Goal: Task Accomplishment & Management: Manage account settings

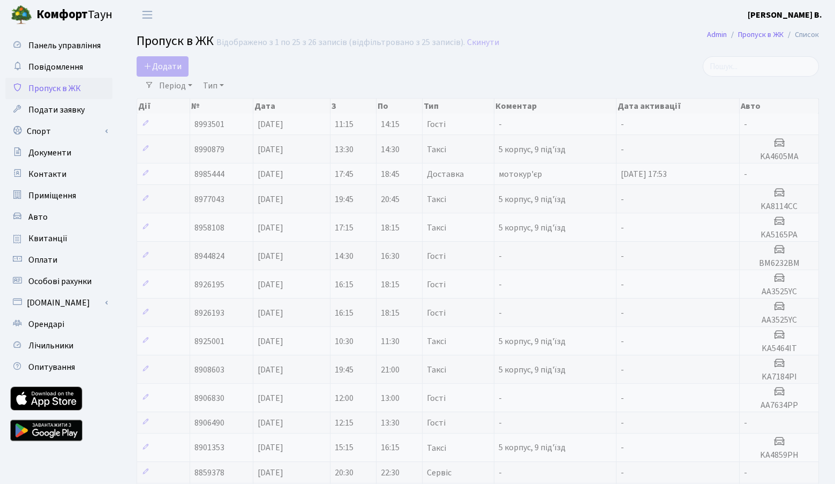
select select "25"
click at [552, 126] on td "-" at bounding box center [555, 124] width 122 height 21
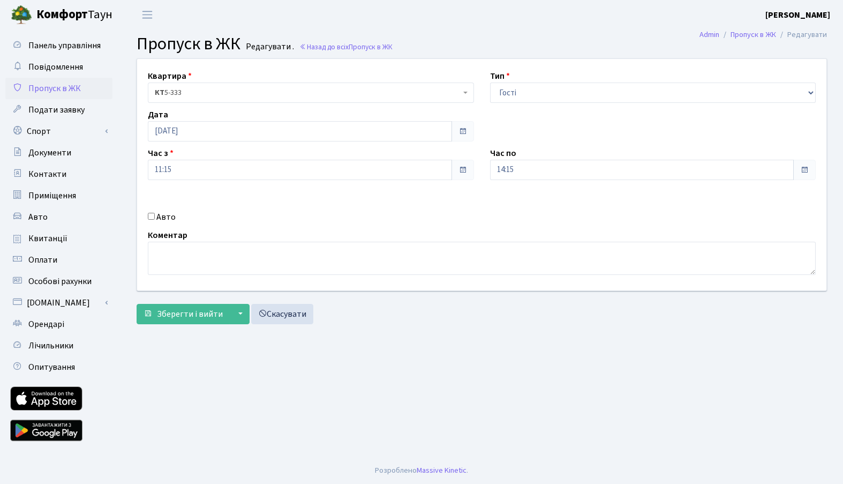
click at [166, 212] on label "Авто" at bounding box center [165, 217] width 19 height 13
click at [155, 213] on input "Авто" at bounding box center [151, 216] width 7 height 7
checkbox input "true"
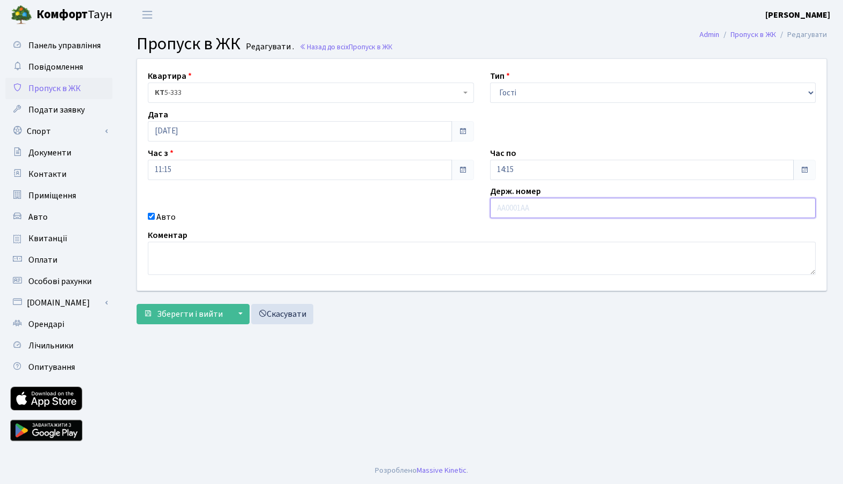
paste input "KA4265PA"
type input "KA4265PA"
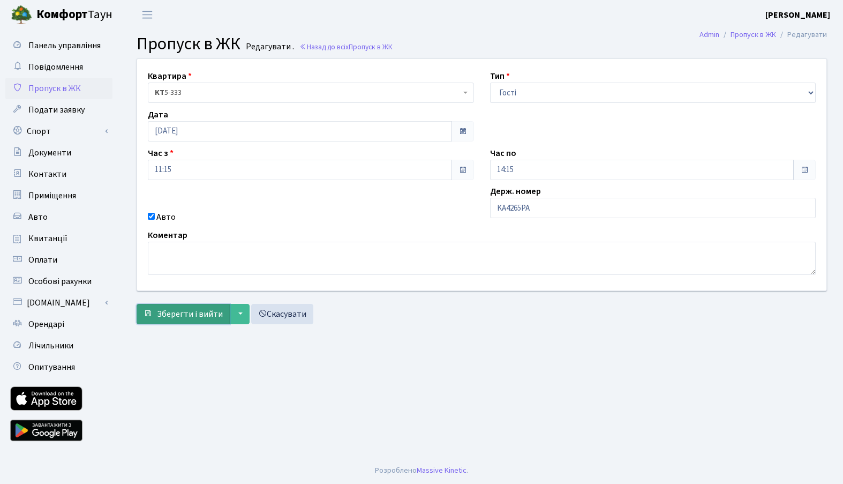
click at [173, 310] on span "Зберегти і вийти" at bounding box center [190, 314] width 66 height 12
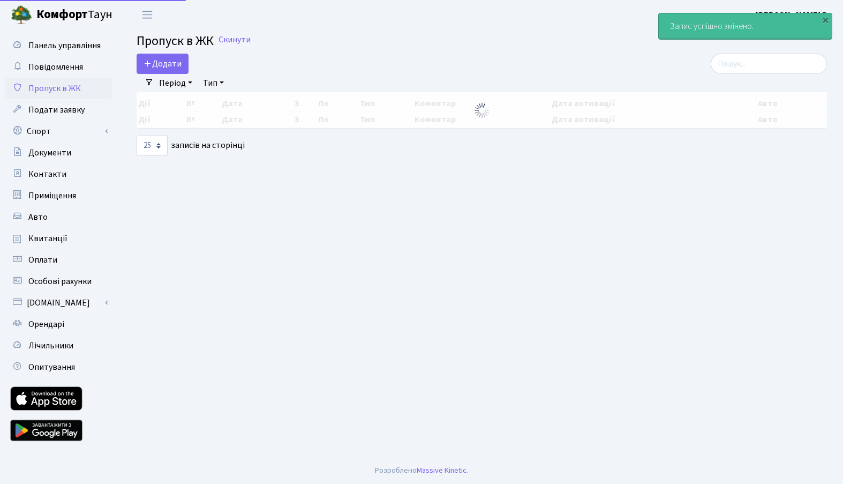
select select "25"
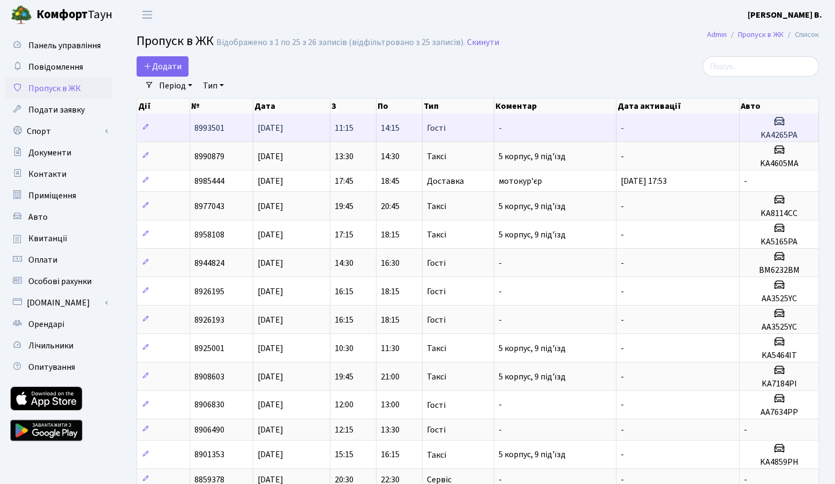
click at [545, 121] on td "-" at bounding box center [555, 128] width 122 height 28
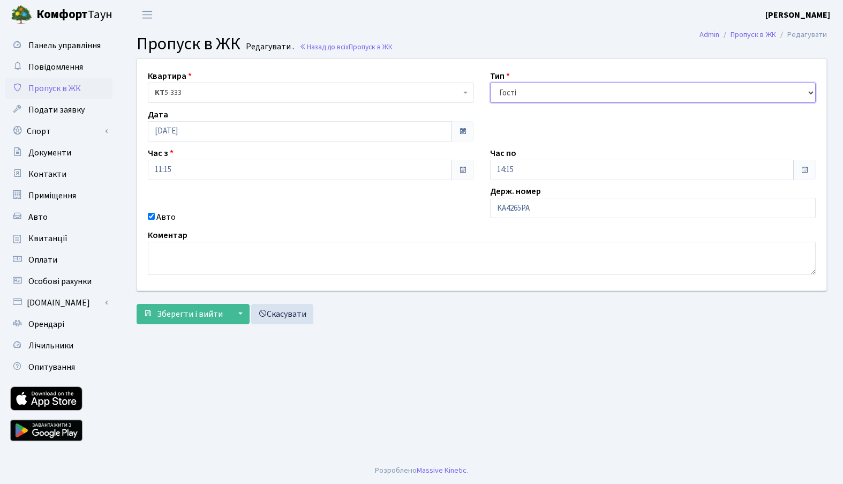
click at [529, 92] on select "- Доставка Таксі Гості Сервіс" at bounding box center [653, 92] width 326 height 20
select select "2"
click at [490, 82] on select "- Доставка Таксі Гості Сервіс" at bounding box center [653, 92] width 326 height 20
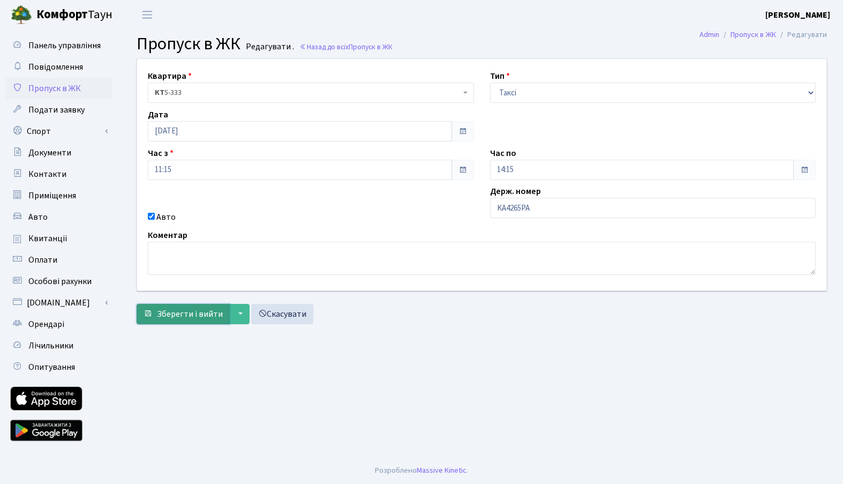
click at [179, 316] on span "Зберегти і вийти" at bounding box center [190, 314] width 66 height 12
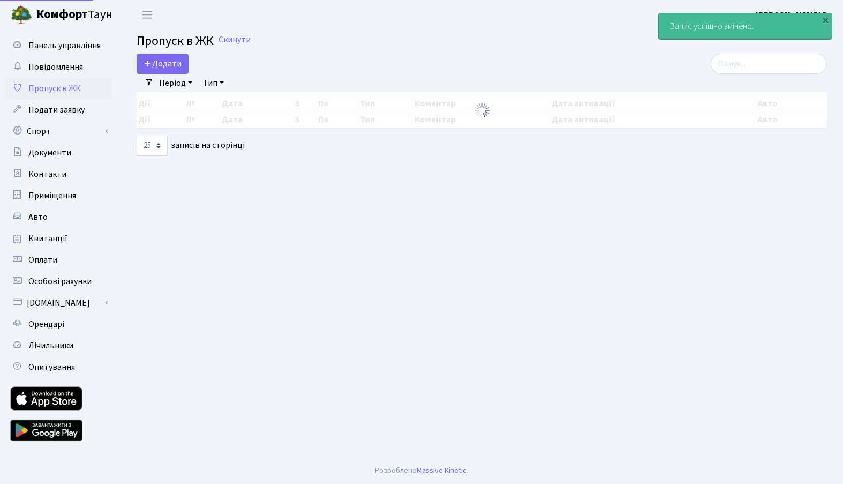
select select "25"
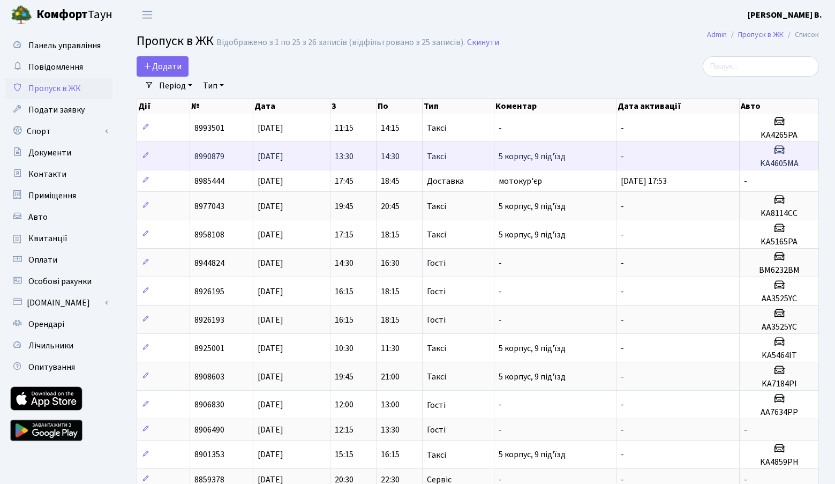
click at [547, 159] on span "5 корпус, 9 під'їзд" at bounding box center [532, 157] width 67 height 12
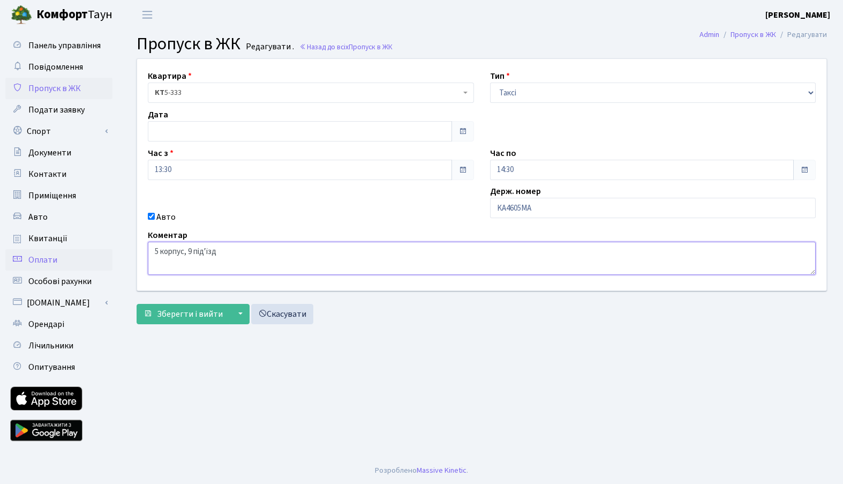
drag, startPoint x: 239, startPoint y: 258, endPoint x: 96, endPoint y: 250, distance: 142.7
click at [96, 250] on div "Панель управління Повідомлення Пропуск в ЖК Подати заявку Спорт Бронювання Скар…" at bounding box center [421, 242] width 843 height 427
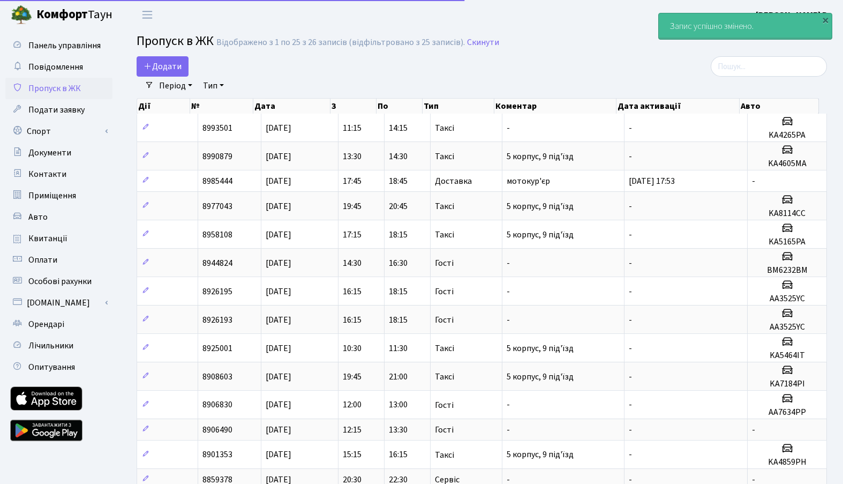
select select "25"
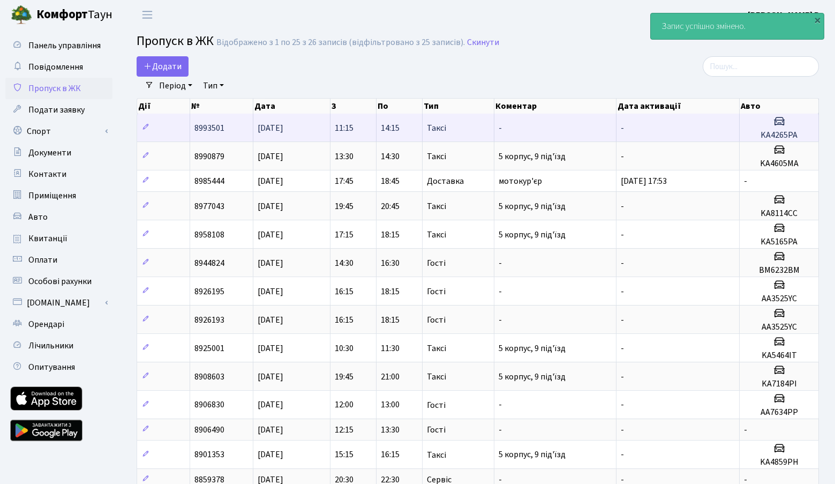
click at [566, 123] on td "-" at bounding box center [555, 128] width 122 height 28
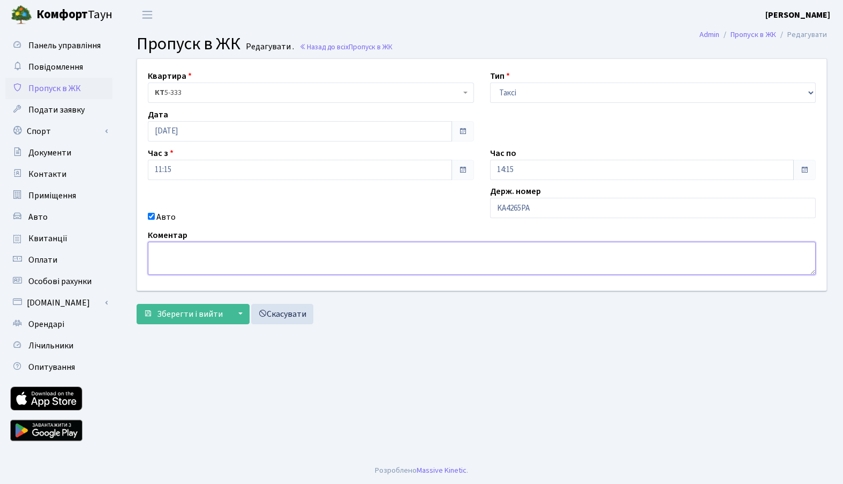
click at [265, 258] on textarea at bounding box center [482, 258] width 668 height 33
paste textarea "5 корпус, 9 під'їзд"
type textarea "5 корпус, 9 під'їзд"
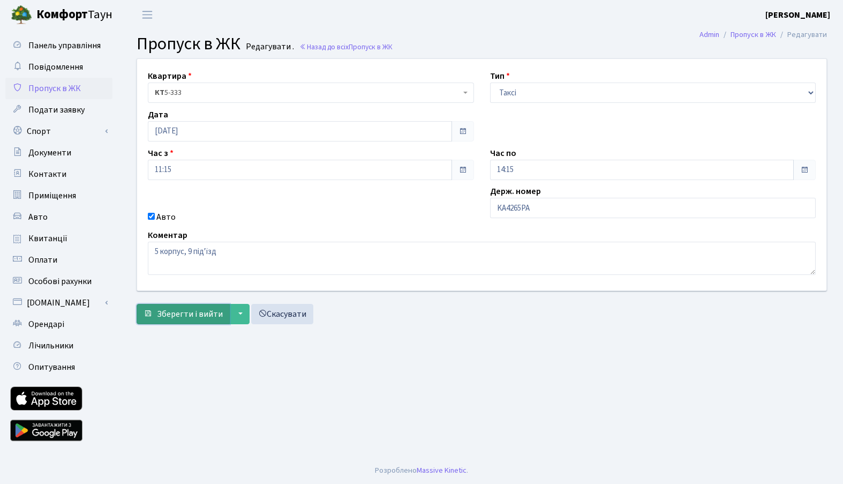
click at [181, 305] on button "Зберегти і вийти" at bounding box center [183, 314] width 93 height 20
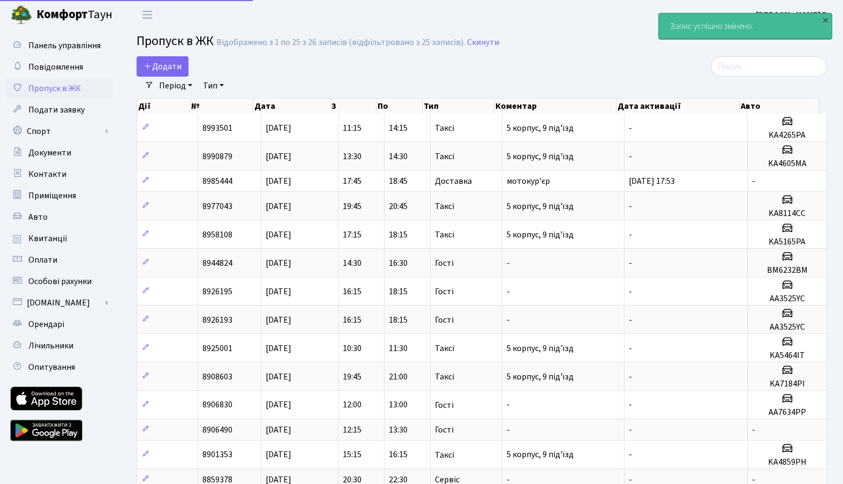
select select "25"
